Goal: Transaction & Acquisition: Purchase product/service

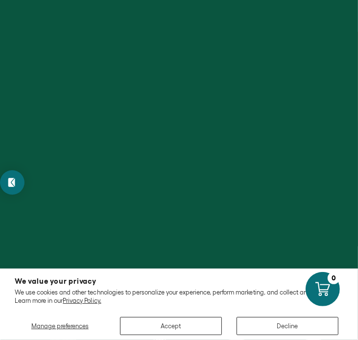
scroll to position [315, 0]
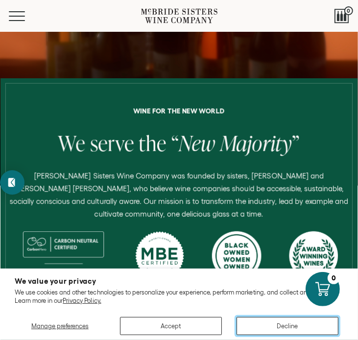
click at [267, 321] on button "Decline" at bounding box center [287, 326] width 102 height 18
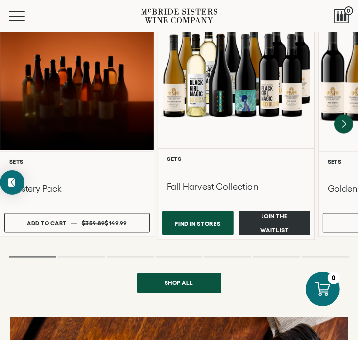
scroll to position [783, 0]
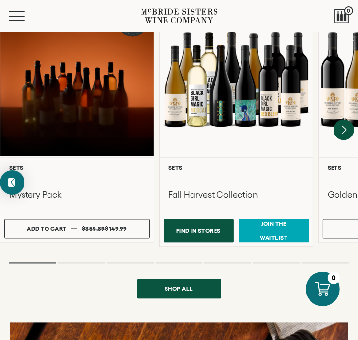
click at [339, 133] on icon "Next" at bounding box center [343, 130] width 21 height 21
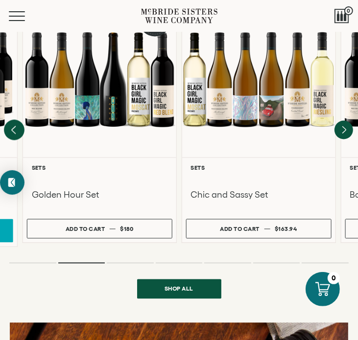
click at [21, 132] on icon "Previous" at bounding box center [14, 130] width 21 height 21
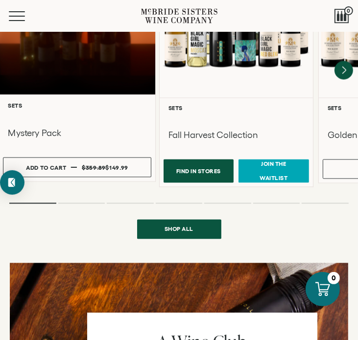
scroll to position [843, 0]
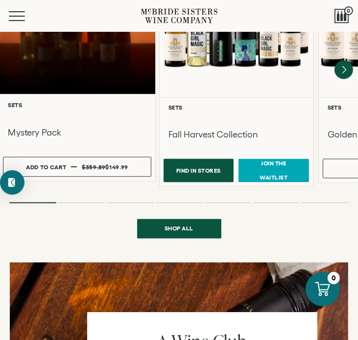
click at [44, 134] on h3 "Mystery Pack" at bounding box center [77, 132] width 139 height 13
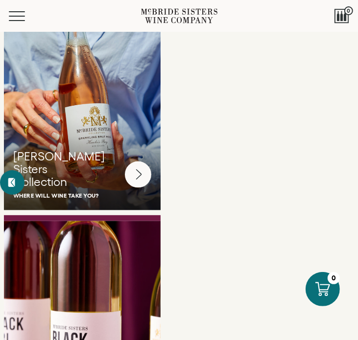
scroll to position [2304, 0]
